Goal: Information Seeking & Learning: Learn about a topic

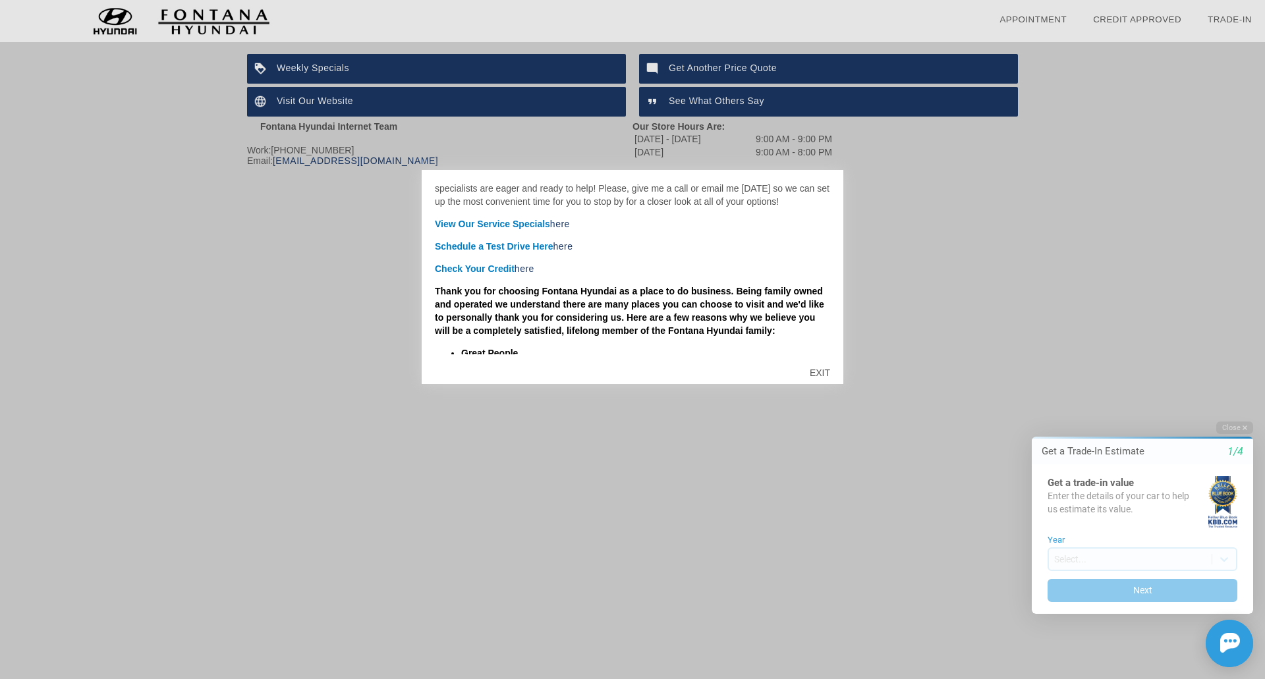
scroll to position [132, 0]
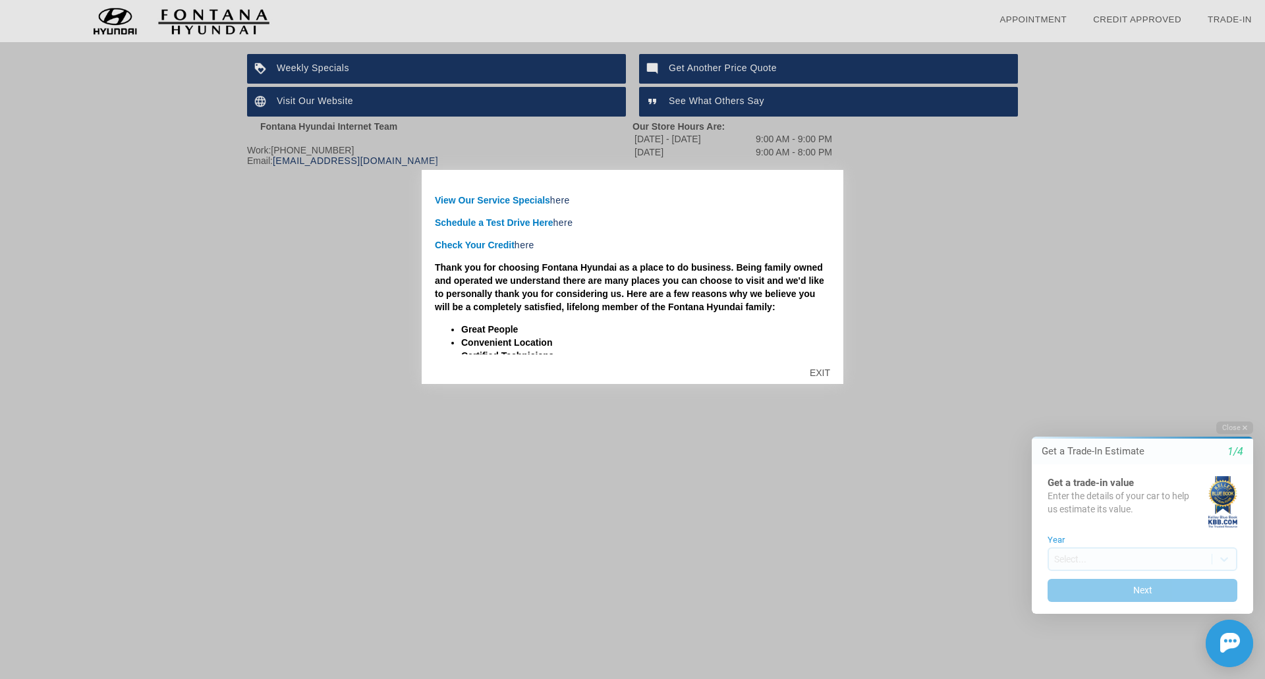
click at [821, 378] on div "EXIT" at bounding box center [820, 373] width 47 height 40
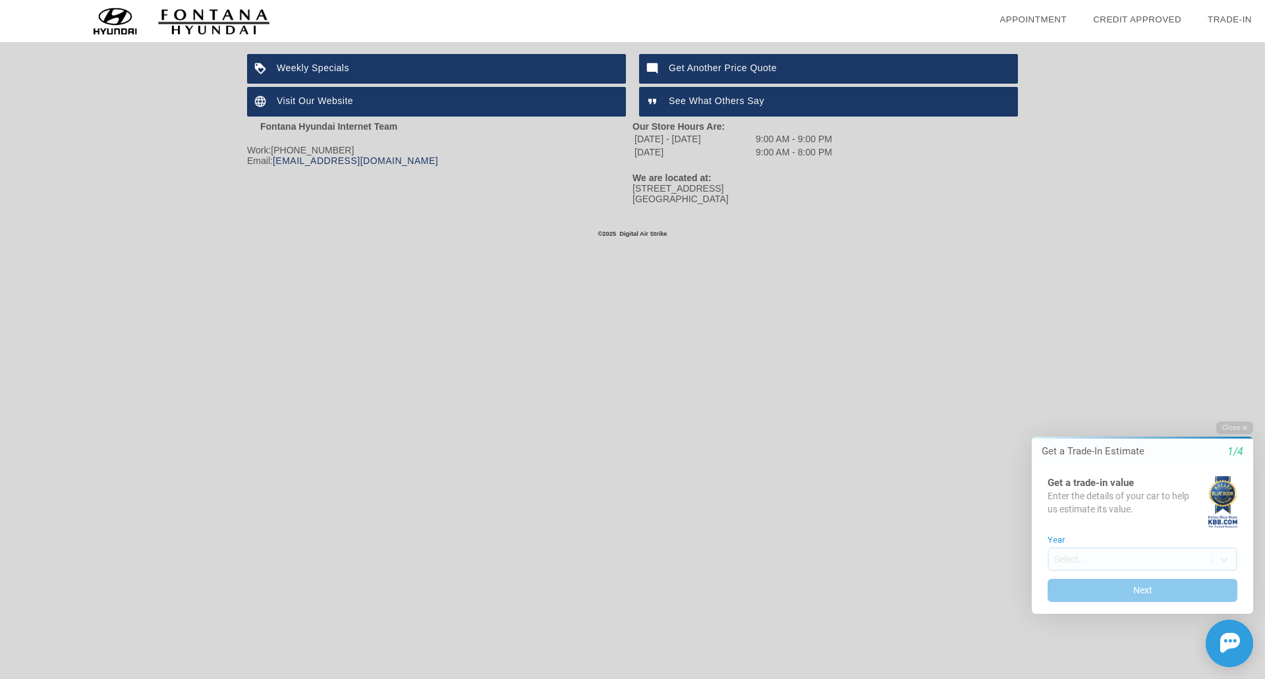
click at [347, 111] on div "Visit Our Website" at bounding box center [436, 102] width 379 height 30
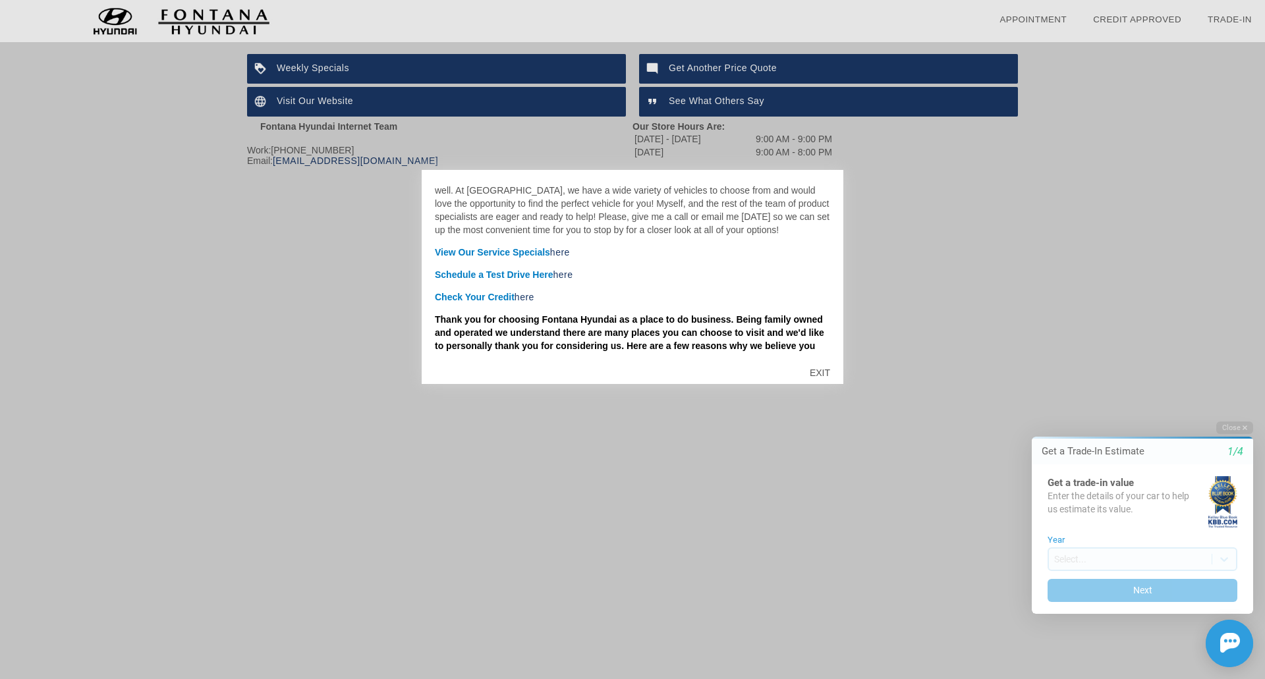
scroll to position [85, 0]
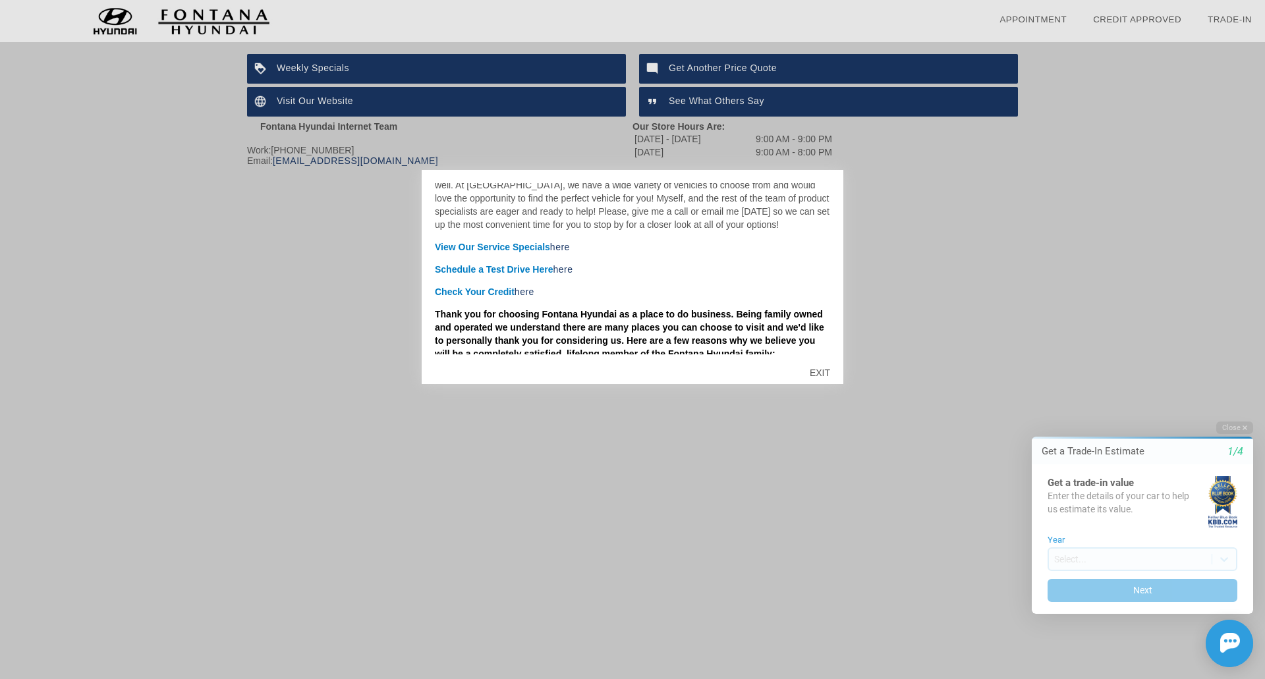
click at [509, 250] on font "View Our Service Specials here" at bounding box center [502, 247] width 135 height 11
click at [511, 243] on font "View Our Service Specials here" at bounding box center [502, 247] width 135 height 11
click at [557, 245] on link "here" at bounding box center [560, 247] width 20 height 11
